Goal: Information Seeking & Learning: Check status

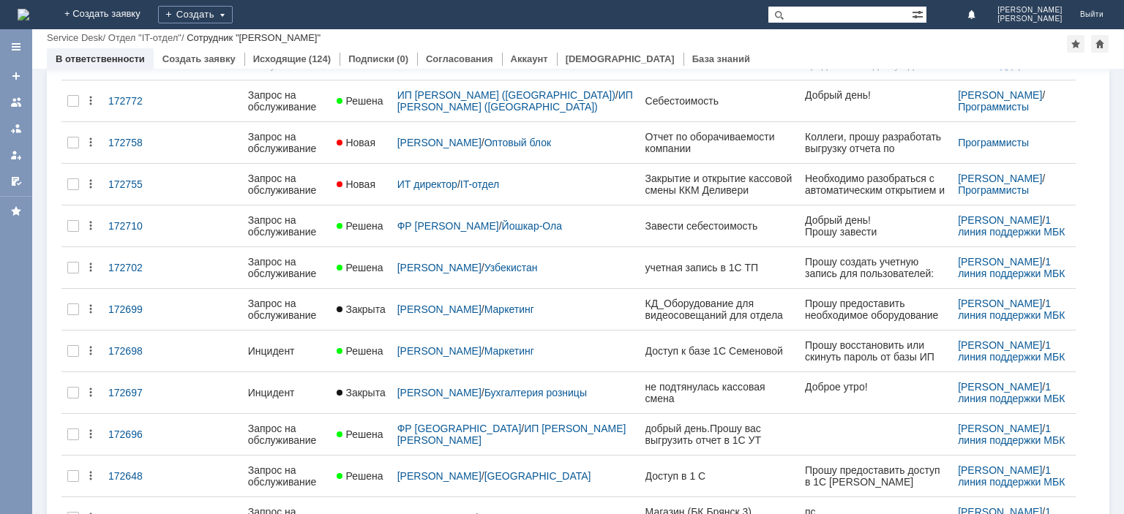
scroll to position [176, 0]
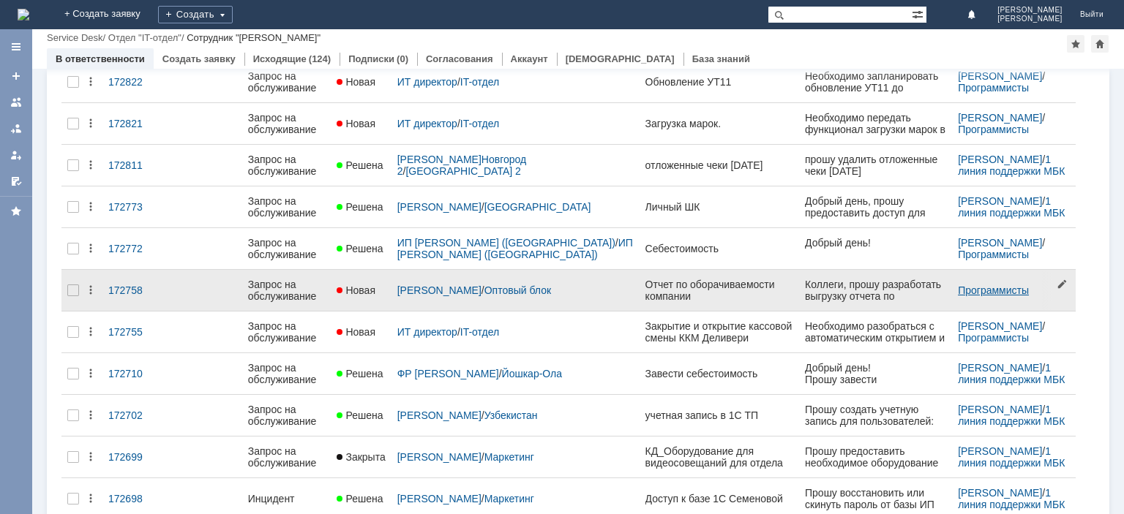
click at [976, 285] on link "Программисты" at bounding box center [993, 291] width 71 height 12
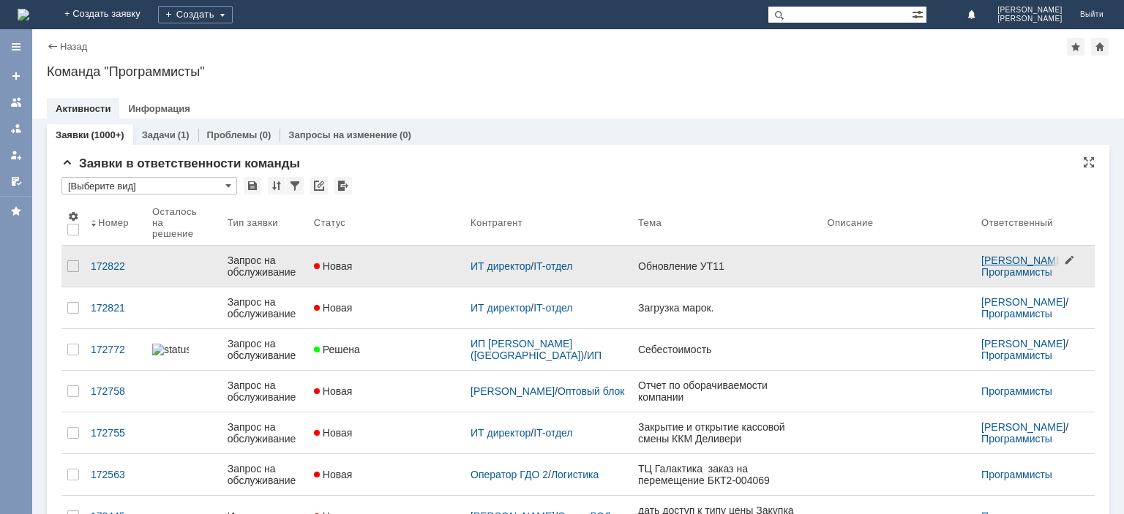
click at [1005, 255] on link "[PERSON_NAME]" at bounding box center [1023, 261] width 84 height 12
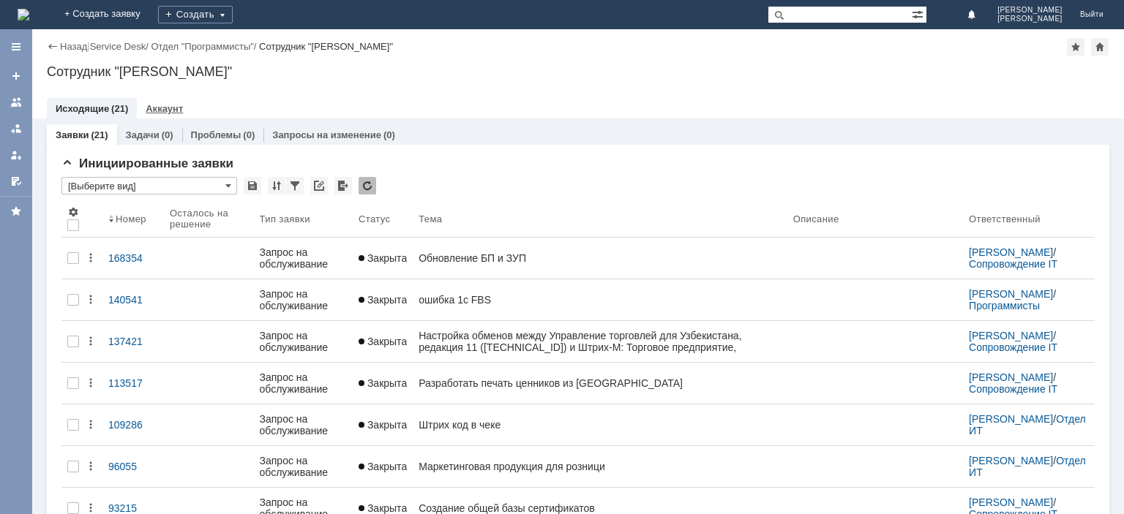
click at [174, 105] on link "Аккаунт" at bounding box center [164, 108] width 37 height 11
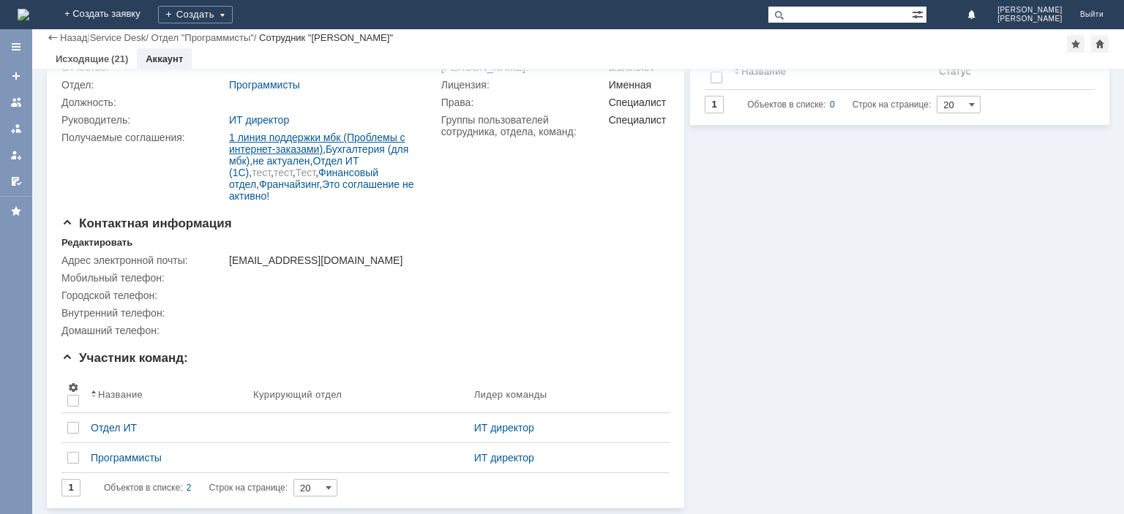
scroll to position [121, 0]
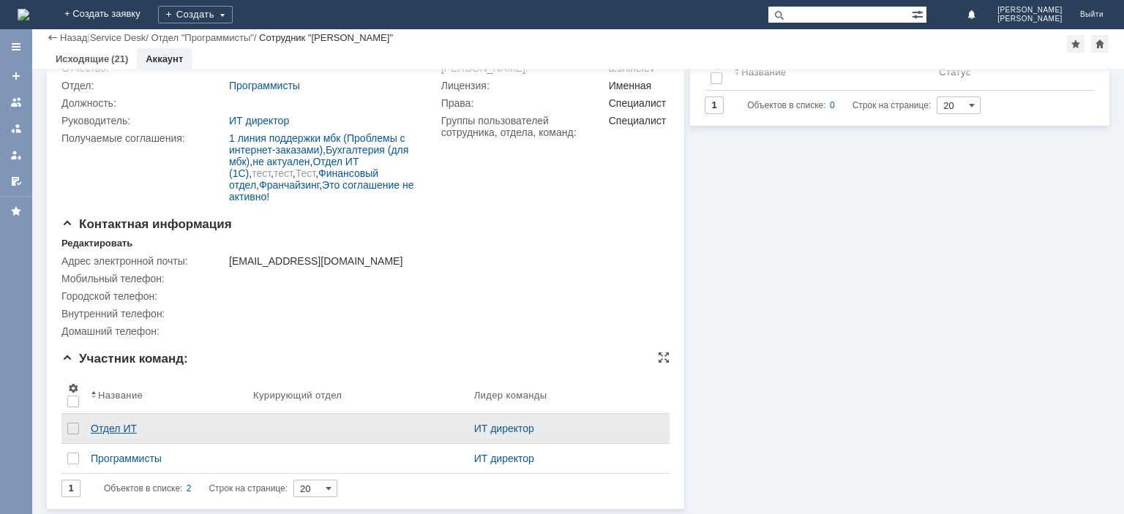
click at [104, 432] on div "Отдел ИТ" at bounding box center [166, 429] width 151 height 12
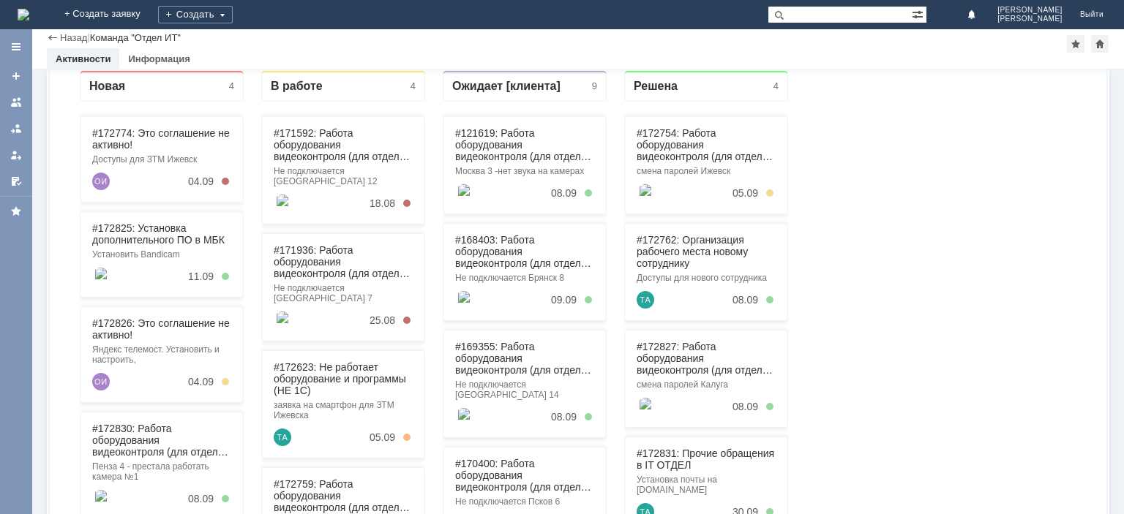
scroll to position [1200, 0]
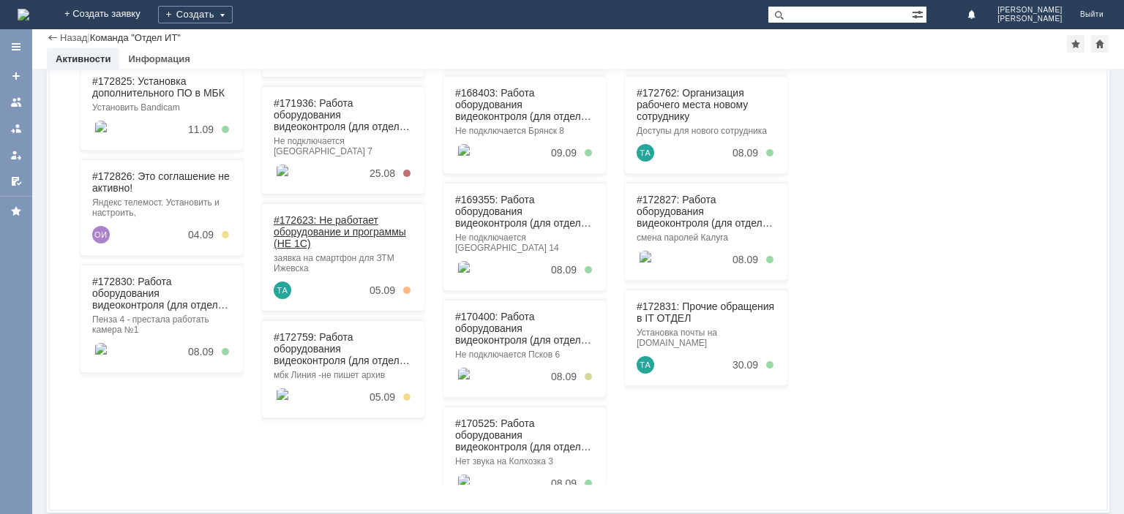
click at [304, 224] on link "#172623: Не работает оборудование и программы (НЕ 1С)" at bounding box center [340, 231] width 132 height 35
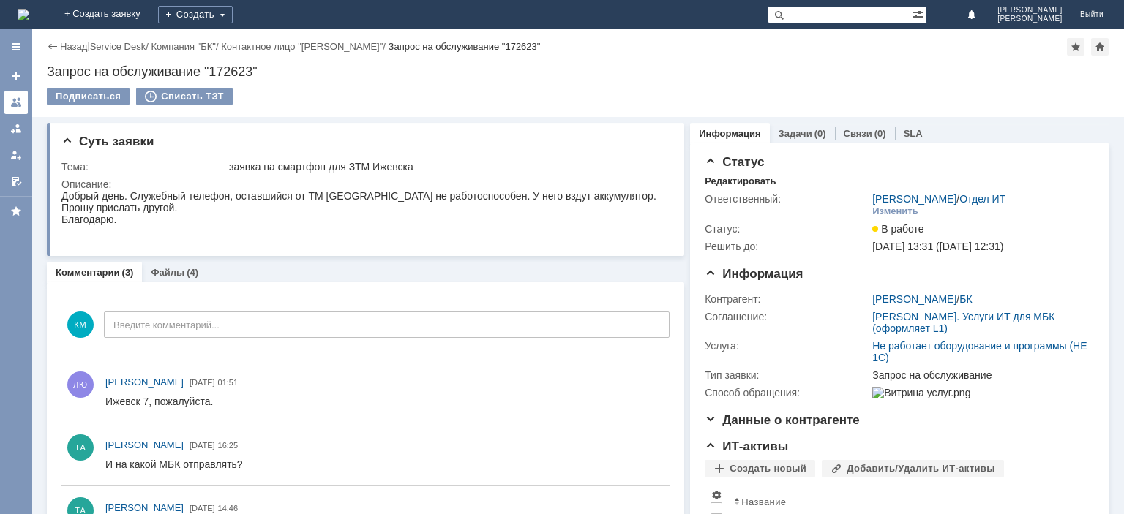
click at [11, 99] on div at bounding box center [16, 103] width 12 height 12
